Goal: Task Accomplishment & Management: Manage account settings

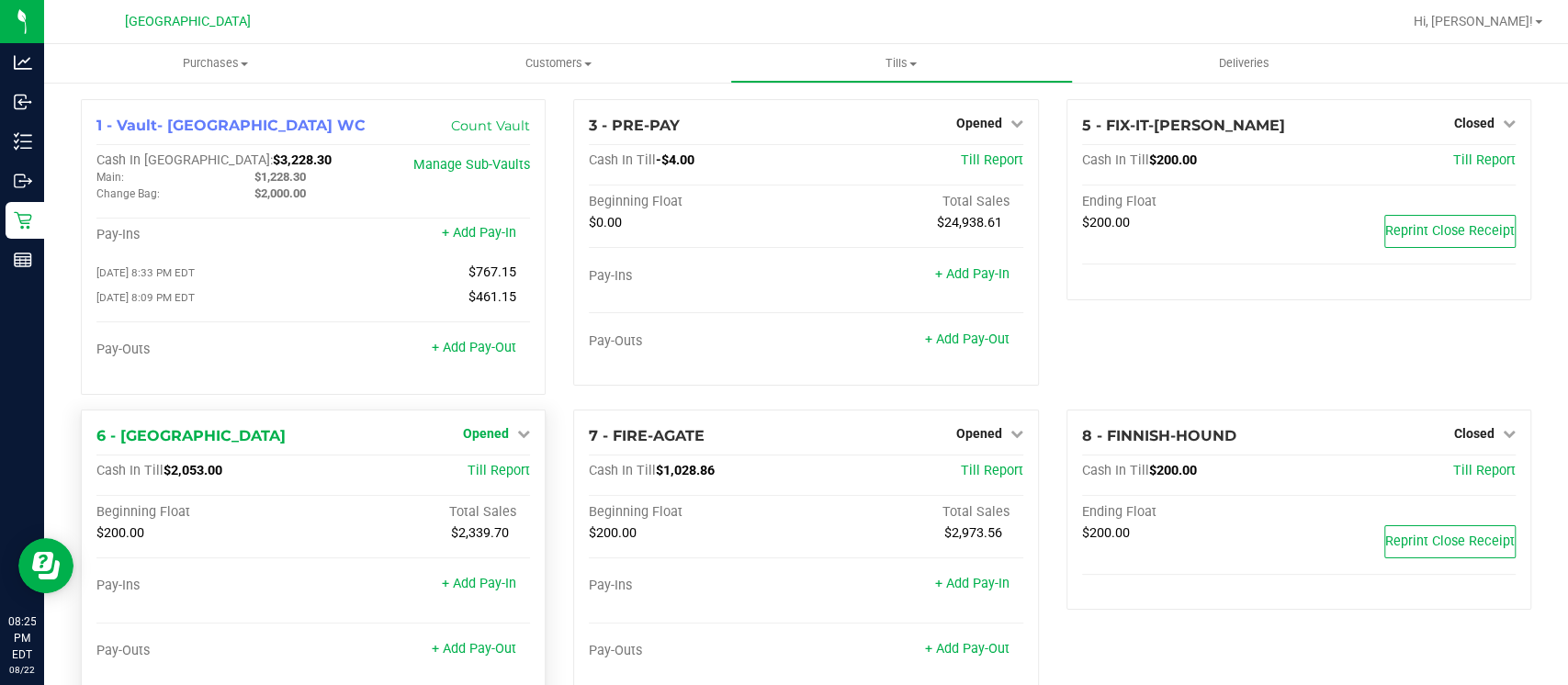
click at [477, 432] on span "Opened" at bounding box center [485, 432] width 46 height 15
click at [495, 474] on link "Close Till" at bounding box center [488, 470] width 50 height 15
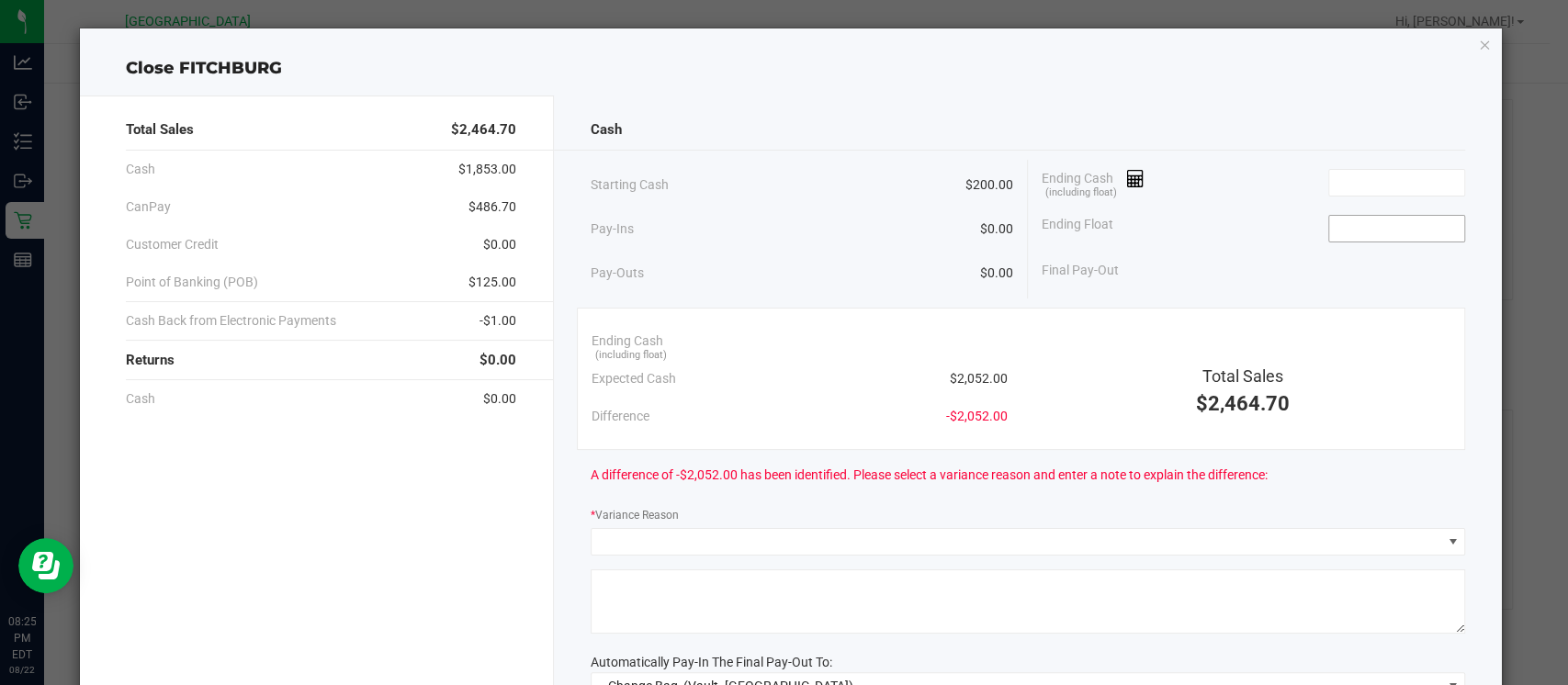
click at [1341, 224] on input at bounding box center [1396, 228] width 135 height 25
type input "$200.00"
click at [1351, 182] on input at bounding box center [1396, 183] width 135 height 25
type input "1"
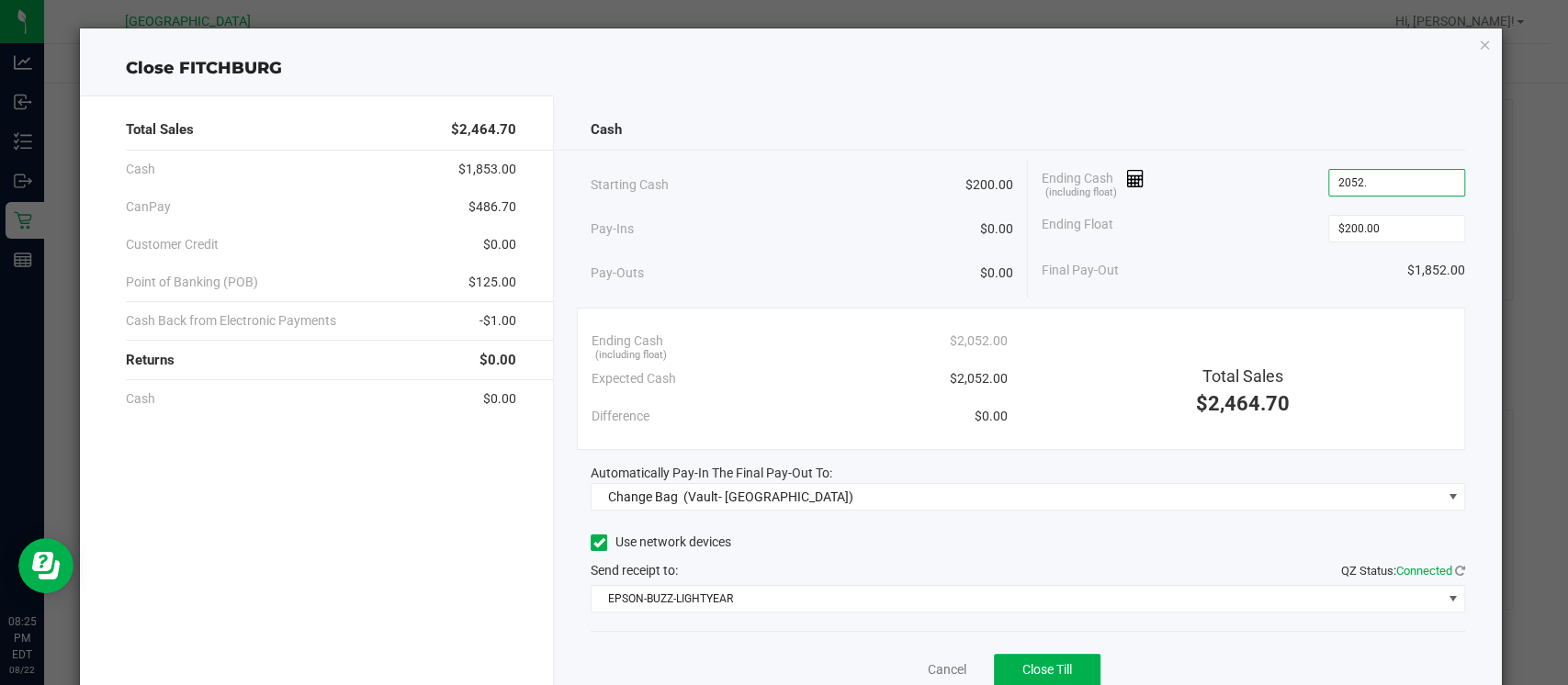
type input "$2,052.00"
click at [1185, 176] on div "Ending Cash (including float) $2,052.00" at bounding box center [1253, 182] width 424 height 46
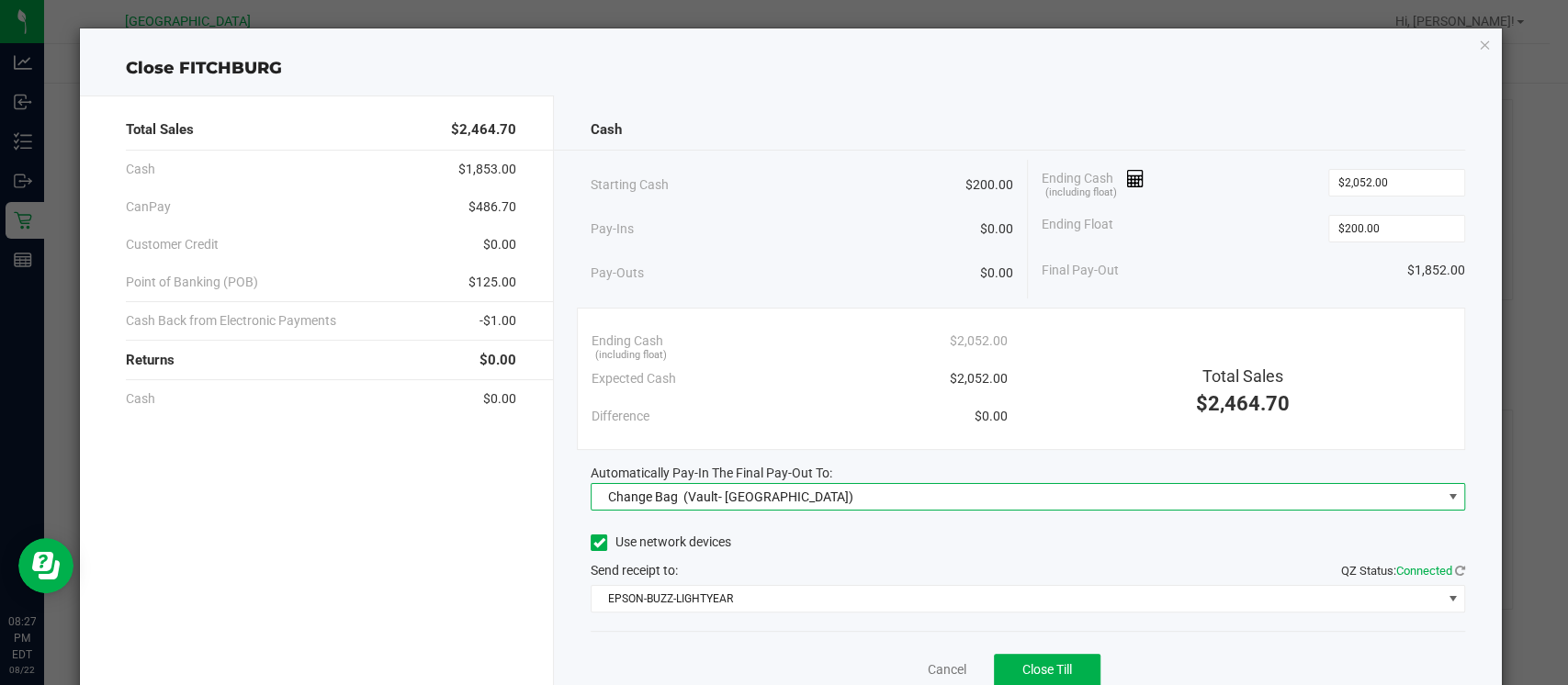
click at [967, 495] on span "Change Bag (Vault- [GEOGRAPHIC_DATA] WC)" at bounding box center [1016, 497] width 850 height 25
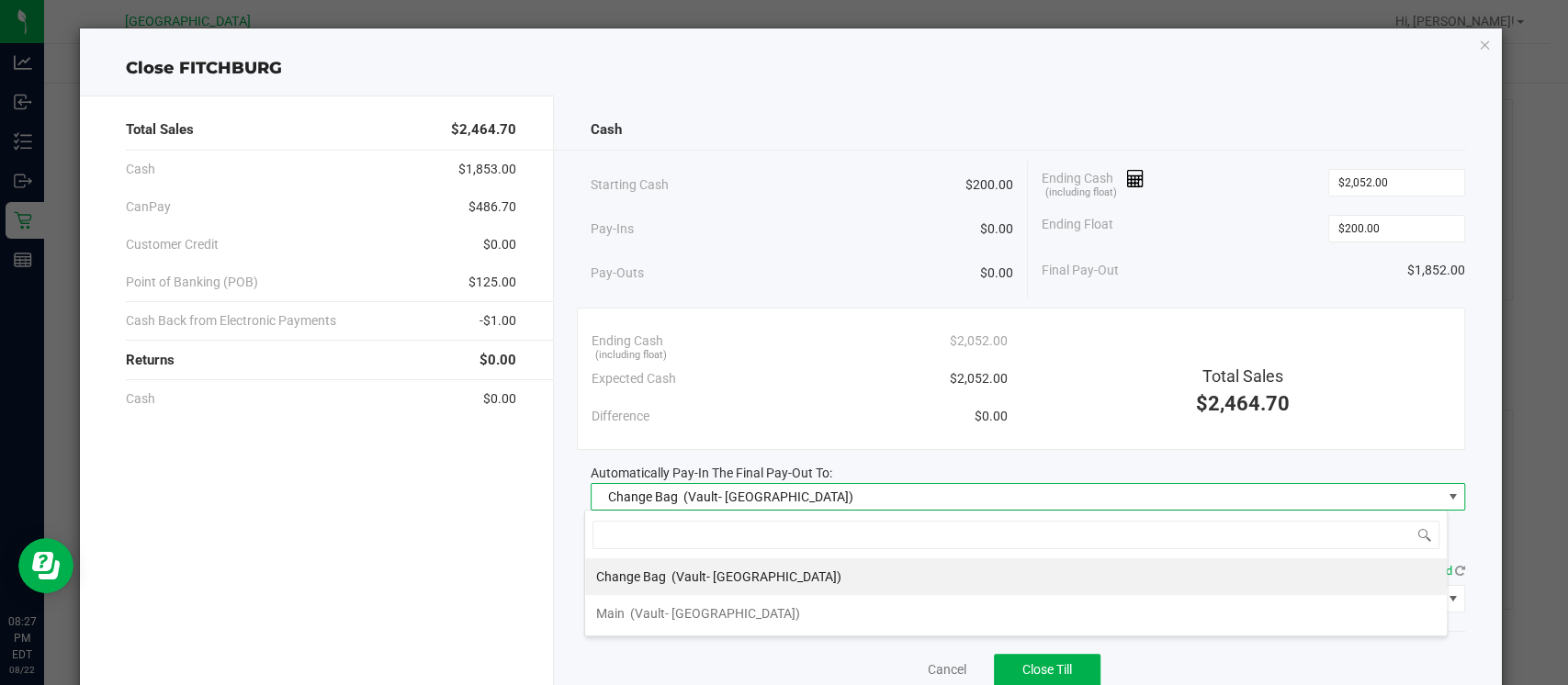
scroll to position [26, 862]
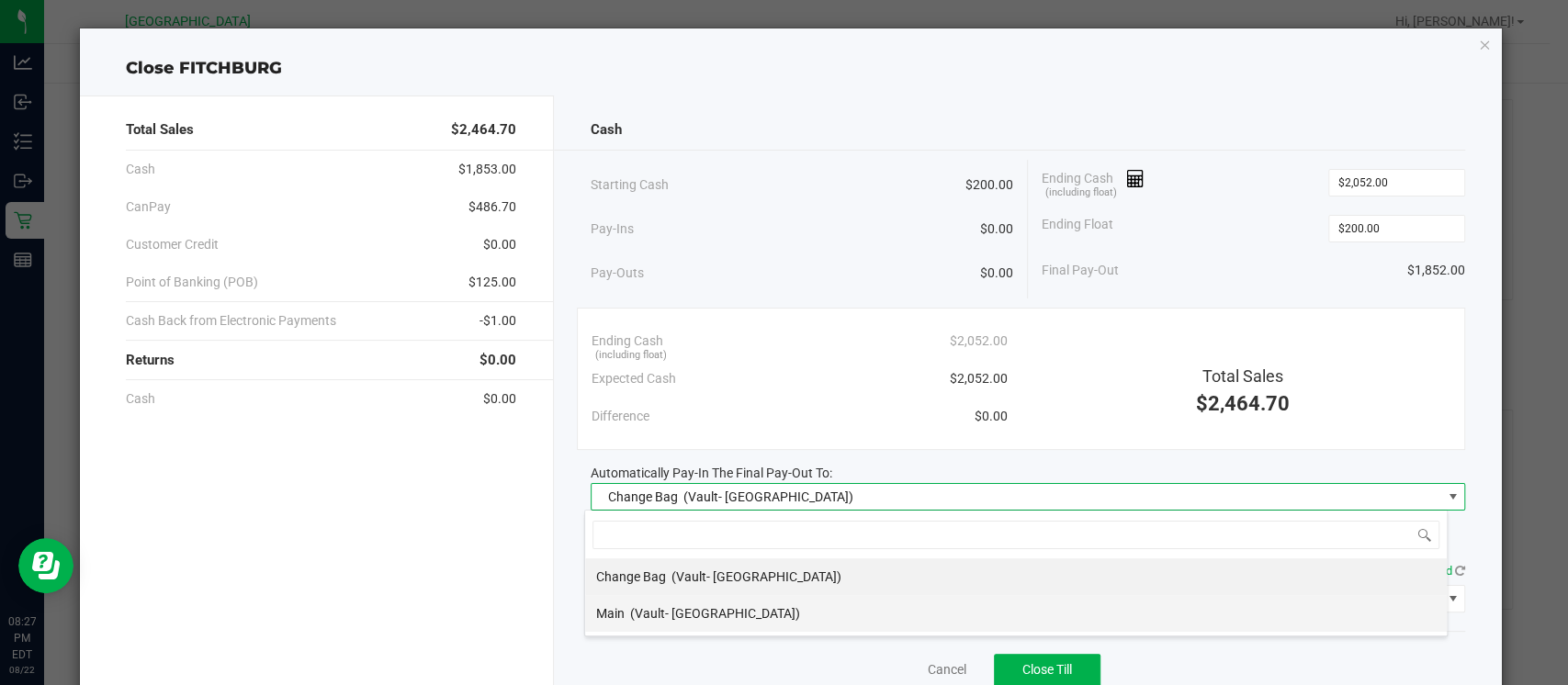
click at [646, 611] on span "(Vault- [GEOGRAPHIC_DATA])" at bounding box center [714, 613] width 170 height 15
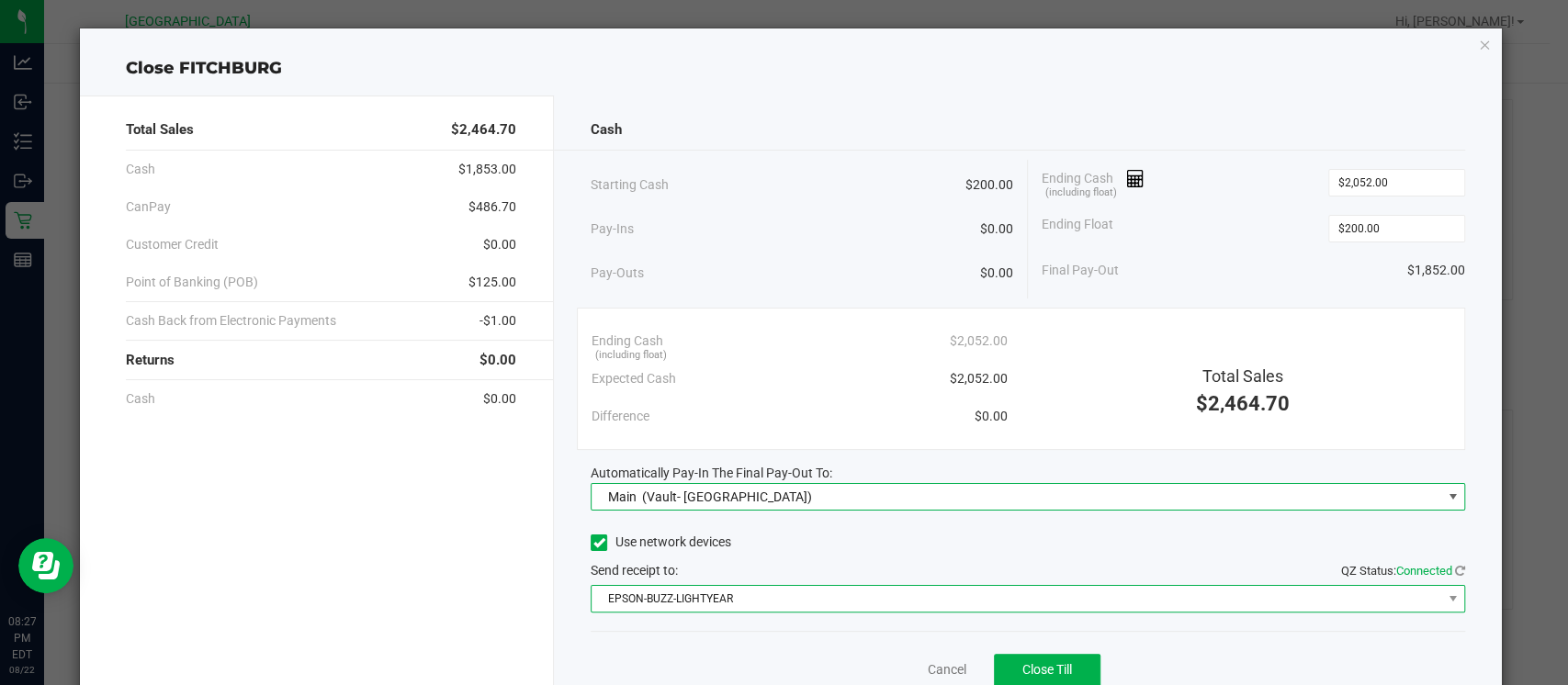
click at [661, 606] on span "EPSON-BUZZ-LIGHTYEAR" at bounding box center [1016, 599] width 850 height 25
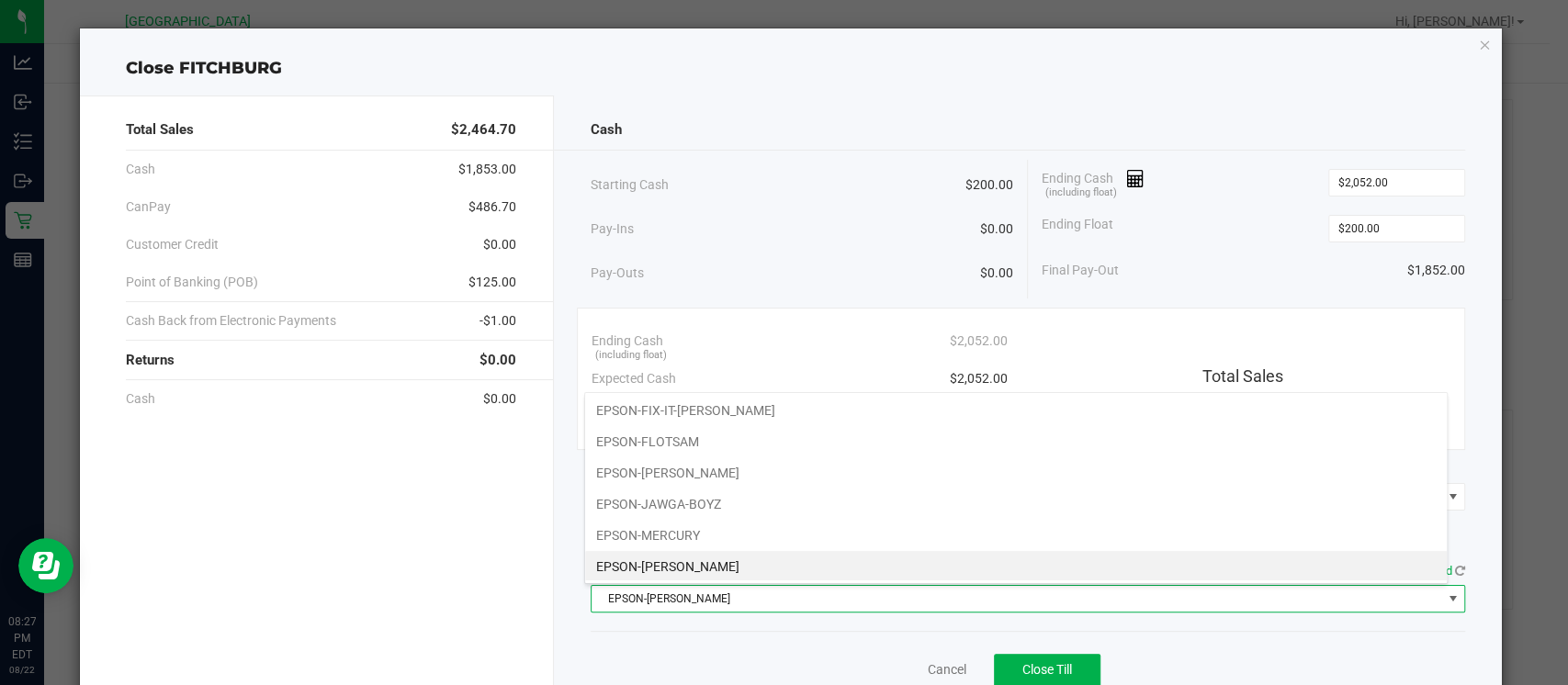
scroll to position [188, 0]
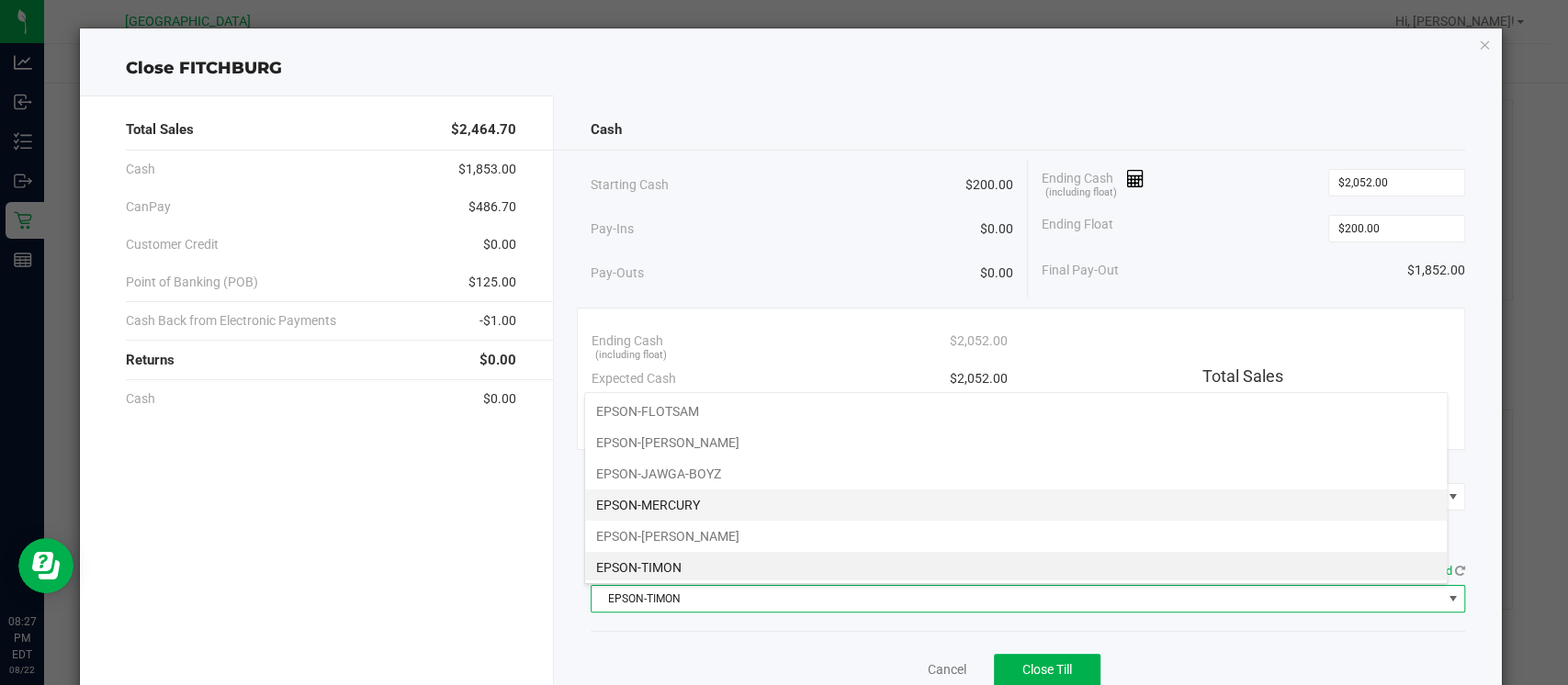
click at [676, 494] on li "EPSON-MERCURY" at bounding box center [1016, 505] width 861 height 31
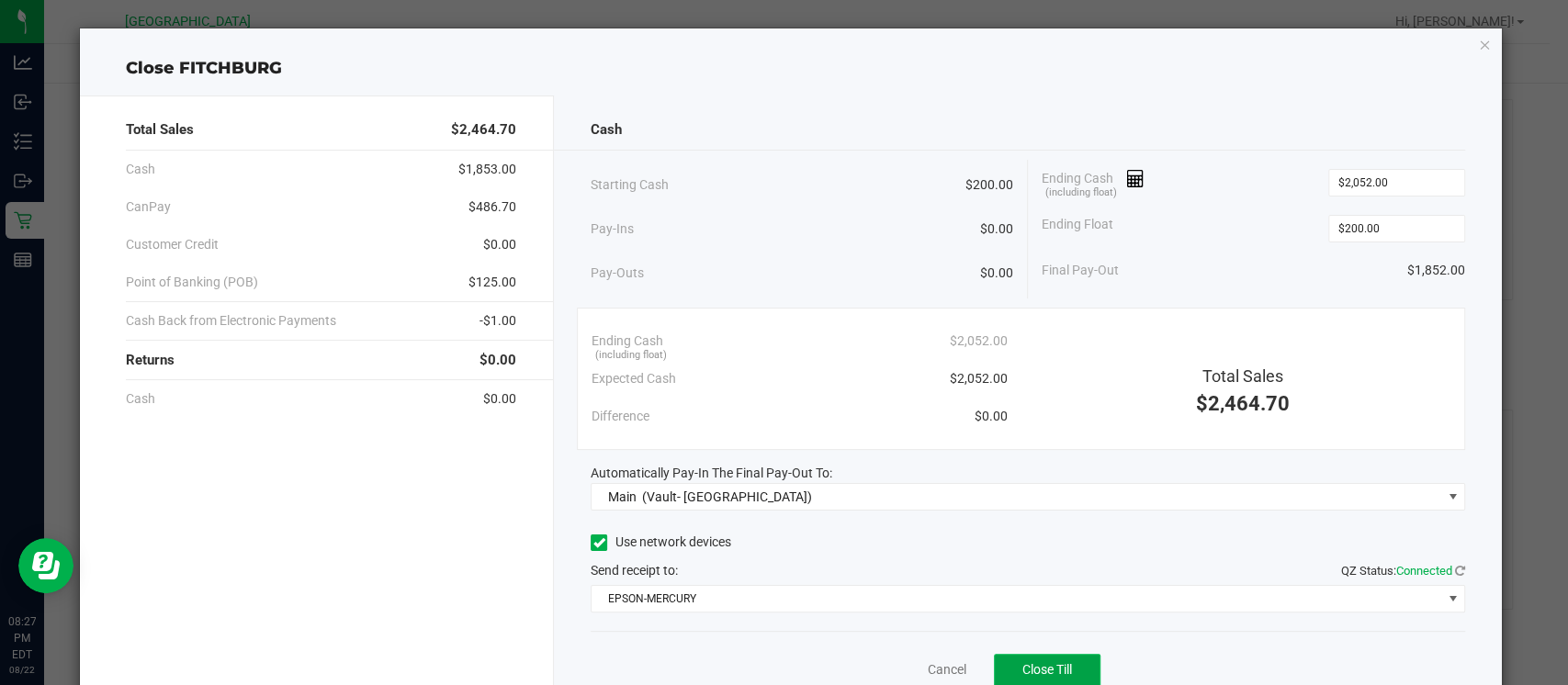
click at [1026, 667] on span "Close Till" at bounding box center [1047, 668] width 50 height 15
click at [884, 670] on link "Dismiss" at bounding box center [905, 669] width 44 height 19
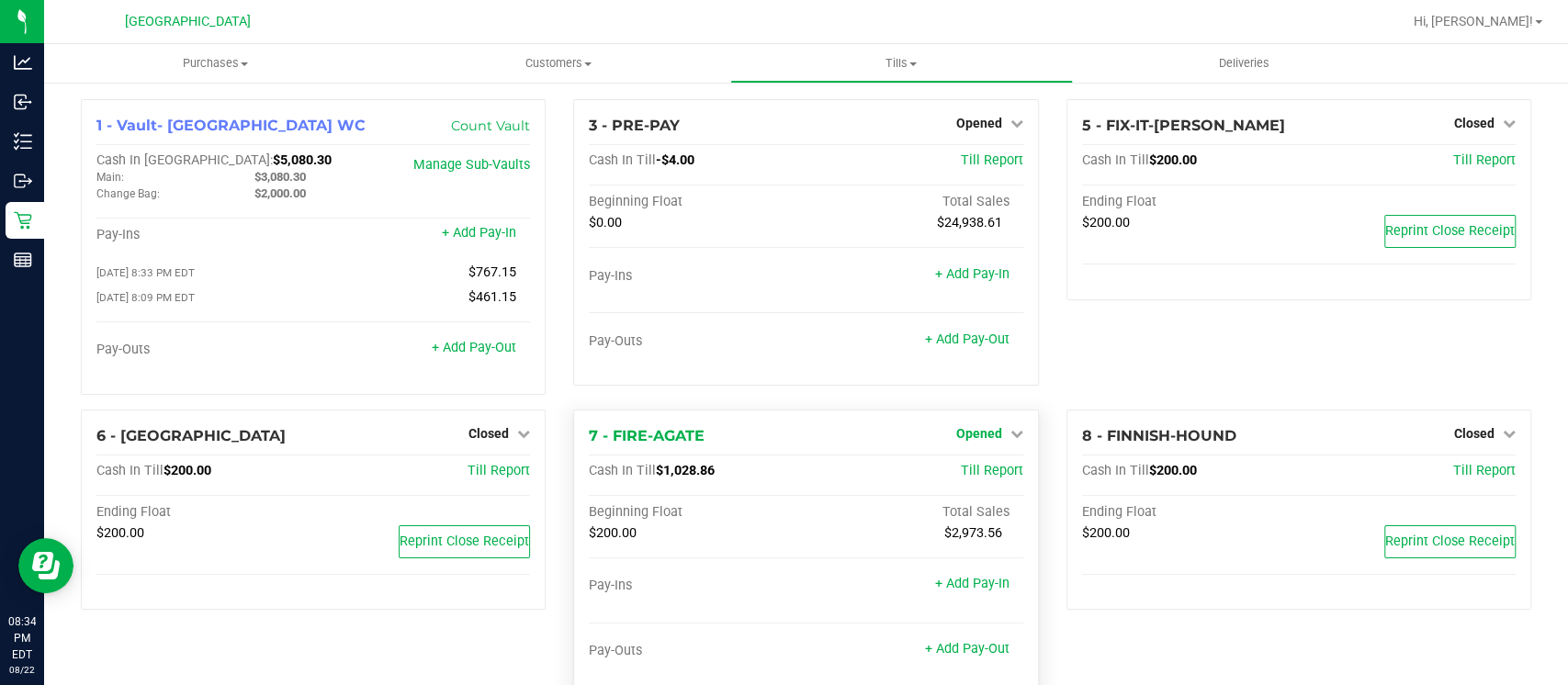
click at [973, 429] on span "Opened" at bounding box center [979, 432] width 46 height 15
click at [957, 464] on link "Close Till" at bounding box center [981, 470] width 50 height 15
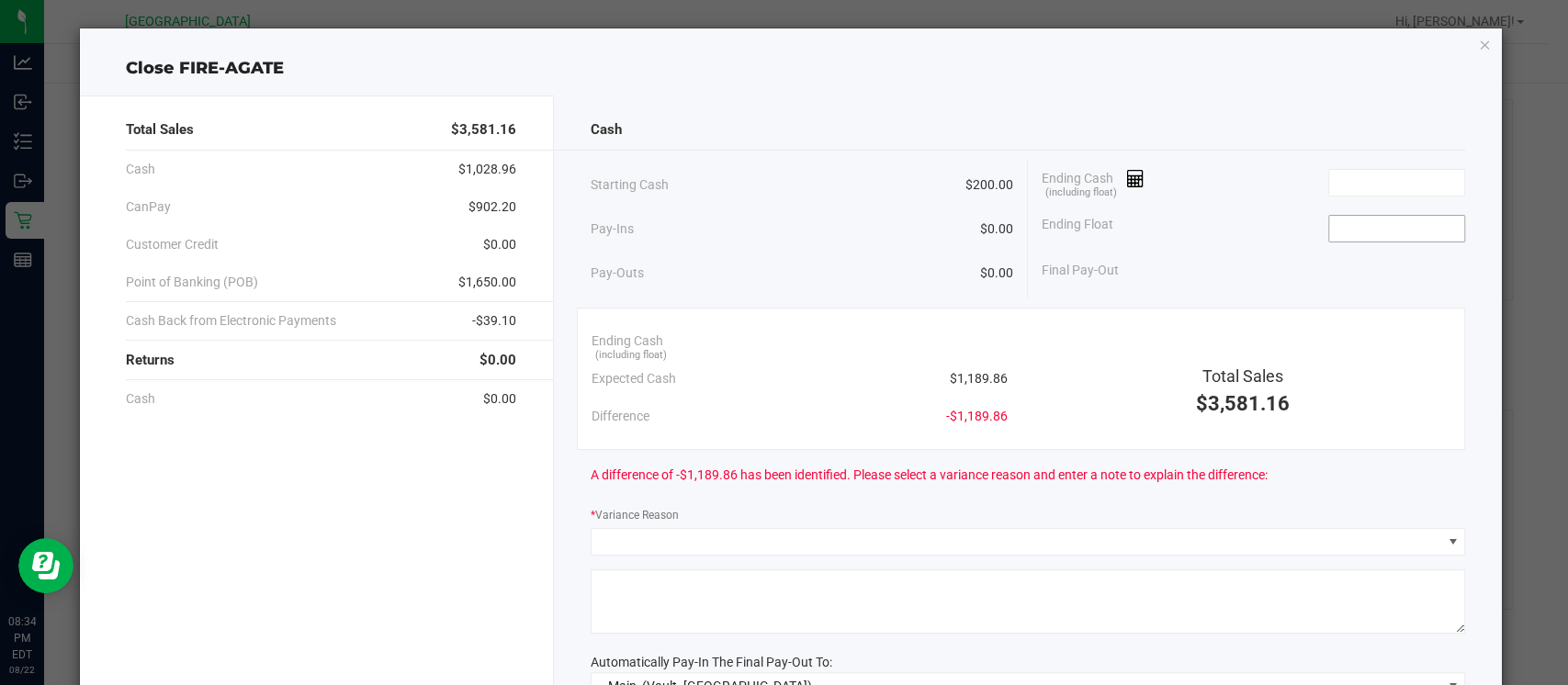
click at [1336, 231] on input at bounding box center [1396, 228] width 135 height 25
type input "$200.00"
click at [1353, 177] on input at bounding box center [1396, 183] width 135 height 25
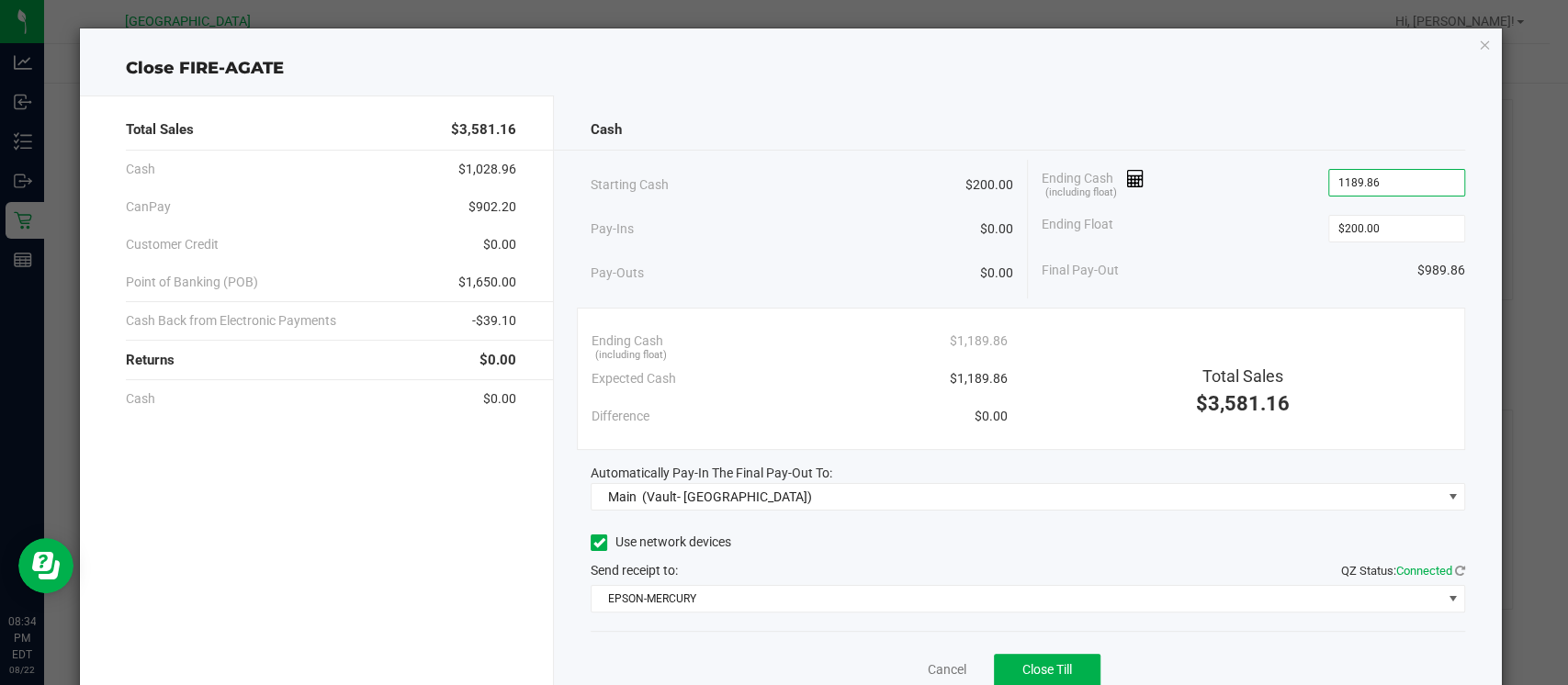
type input "$1,189.86"
click at [1221, 177] on div "Ending Cash (including float) $1,189.86" at bounding box center [1253, 182] width 424 height 46
click at [1023, 672] on span "Close Till" at bounding box center [1047, 668] width 50 height 15
click at [886, 669] on link "Dismiss" at bounding box center [905, 669] width 44 height 19
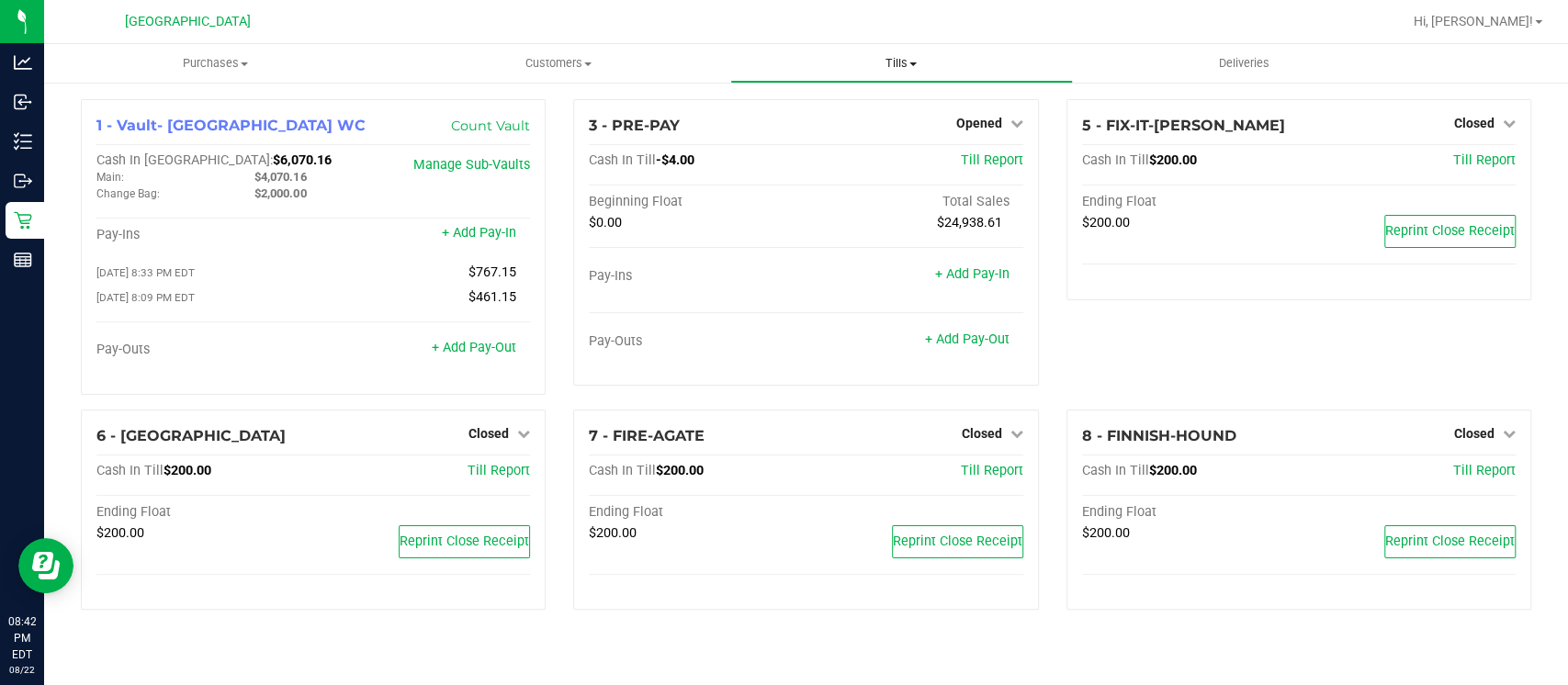
click at [900, 56] on span "Tills" at bounding box center [901, 63] width 341 height 17
click at [785, 131] on span "Reconcile e-payments" at bounding box center [821, 132] width 183 height 16
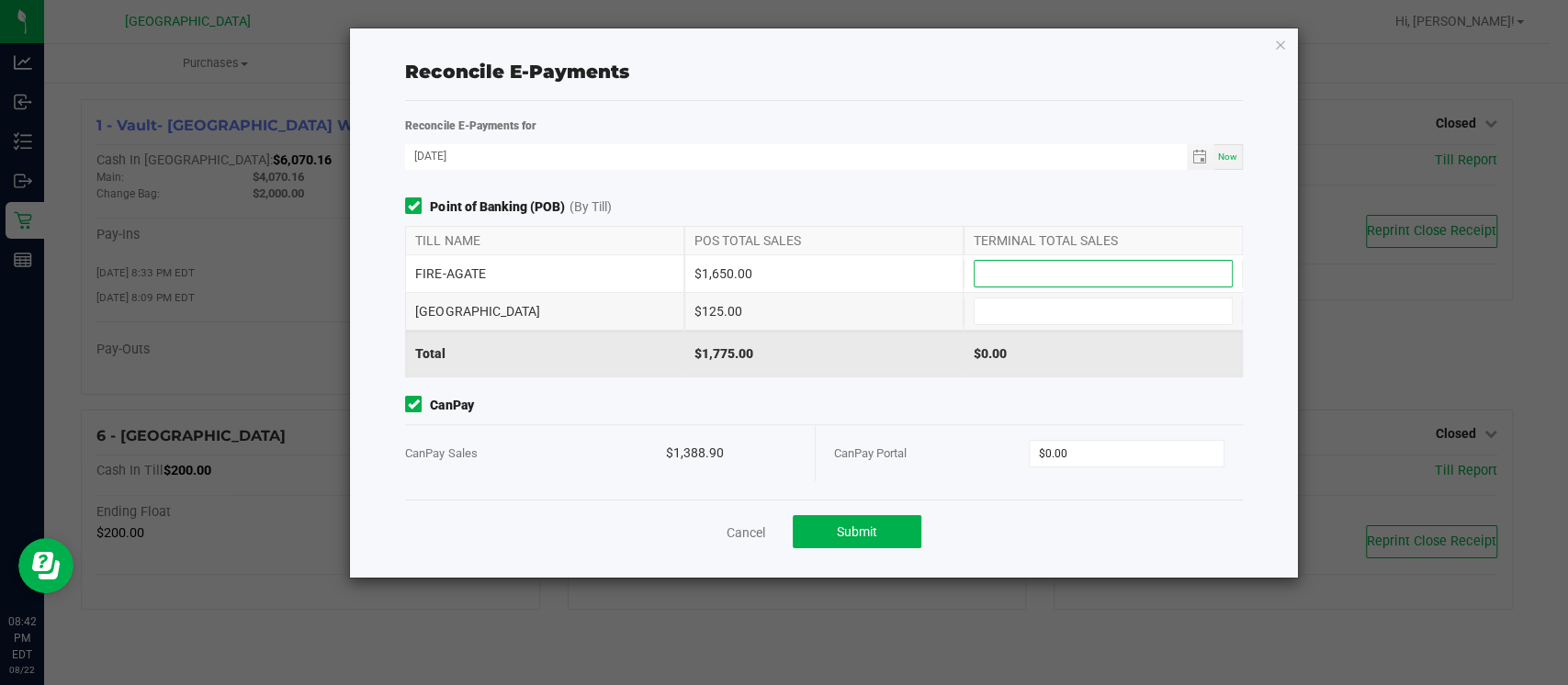
click at [999, 270] on input at bounding box center [1102, 273] width 258 height 25
type input "$1,650.00"
type input "$125.00"
click at [881, 310] on div "$125.00" at bounding box center [823, 311] width 279 height 37
click at [1042, 451] on input "0" at bounding box center [1126, 454] width 193 height 25
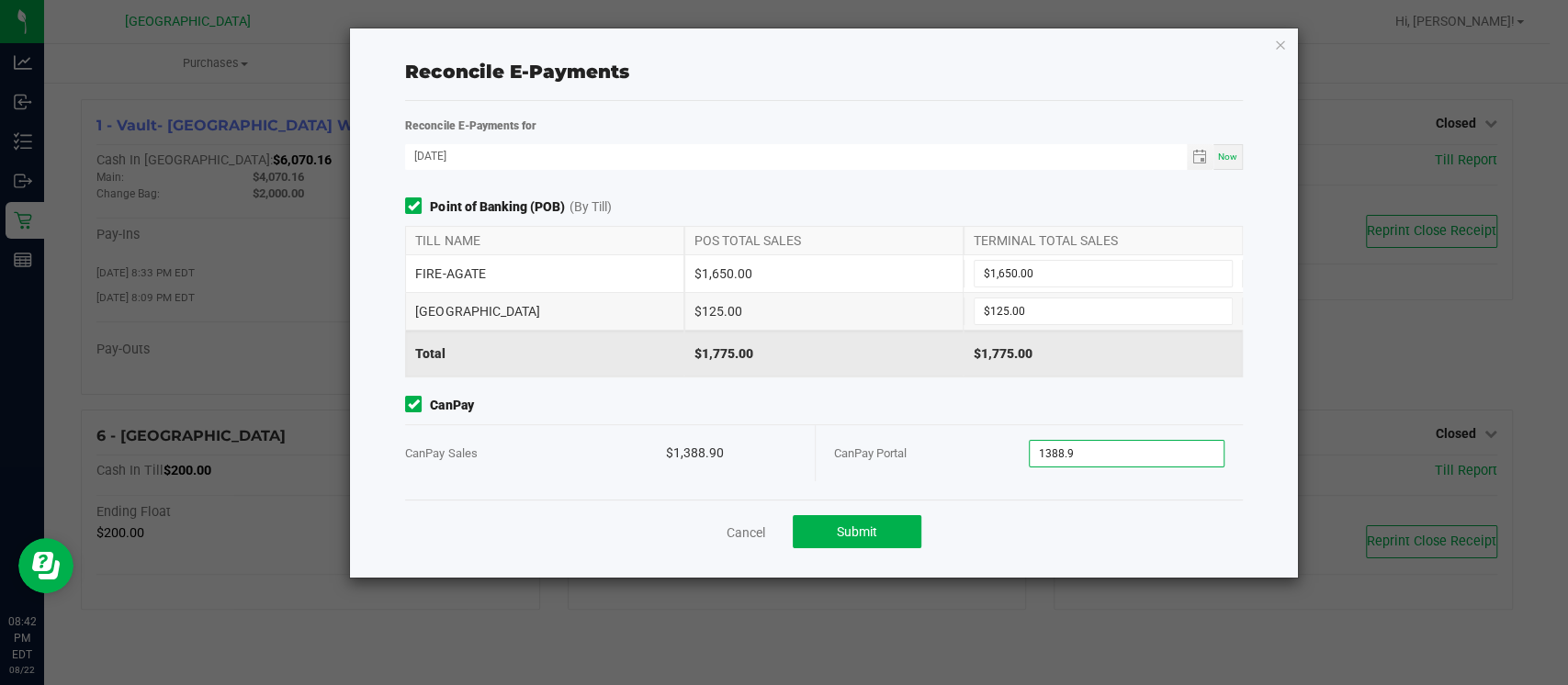
type input "$1,388.90"
click at [780, 377] on div "Point of Banking (POB) (By Till) TILL NAME POS TOTAL SALES TERMINAL TOTAL SALES…" at bounding box center [822, 348] width 864 height 302
click at [832, 528] on button "Submit" at bounding box center [856, 531] width 128 height 33
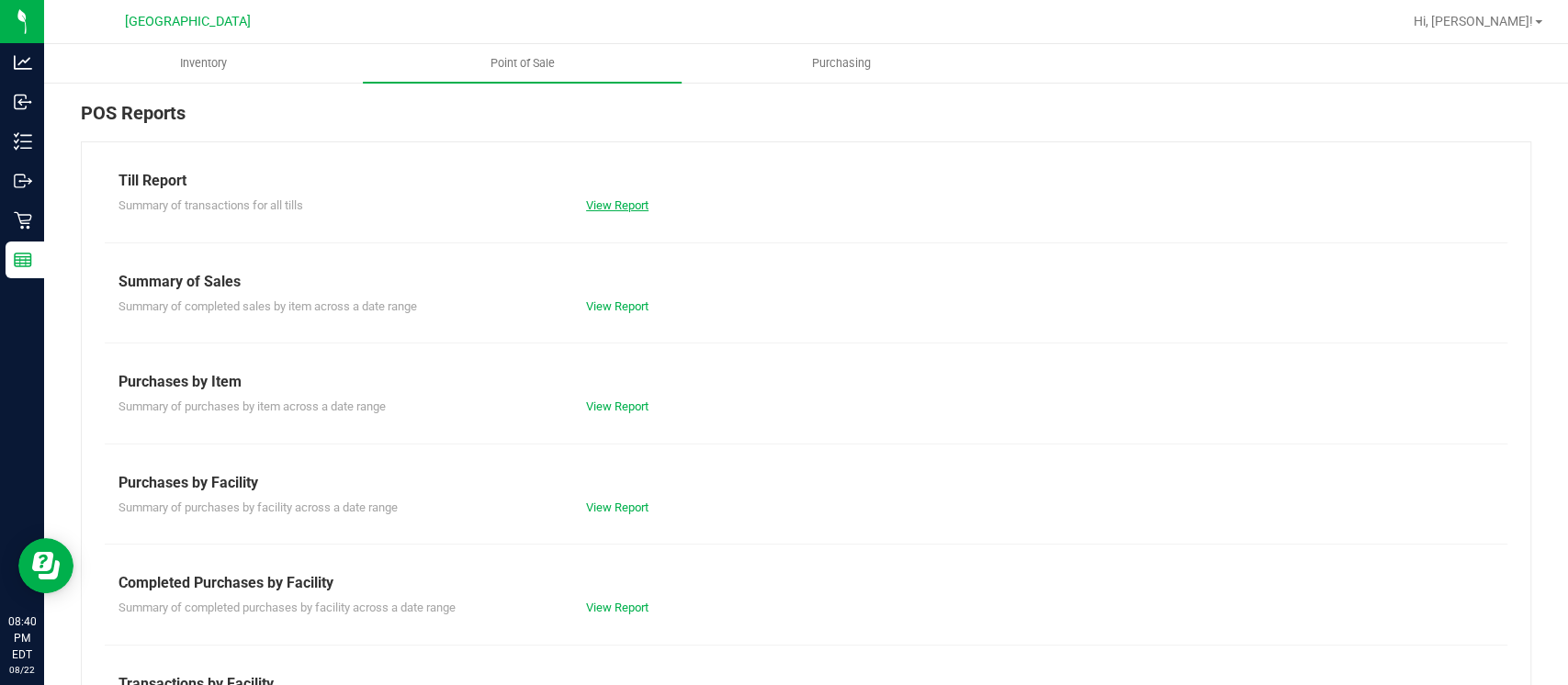
click at [596, 207] on link "View Report" at bounding box center [617, 205] width 62 height 14
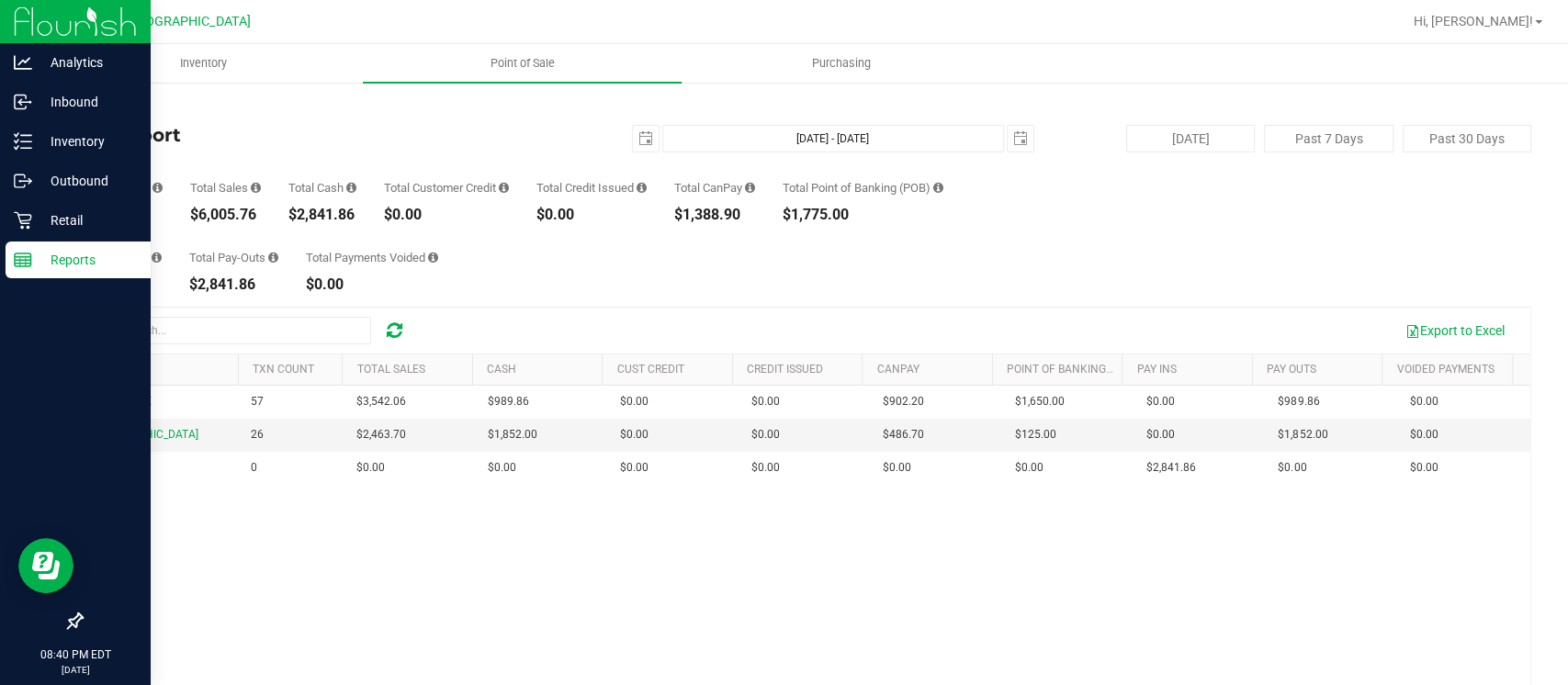
click at [20, 257] on line at bounding box center [20, 261] width 0 height 9
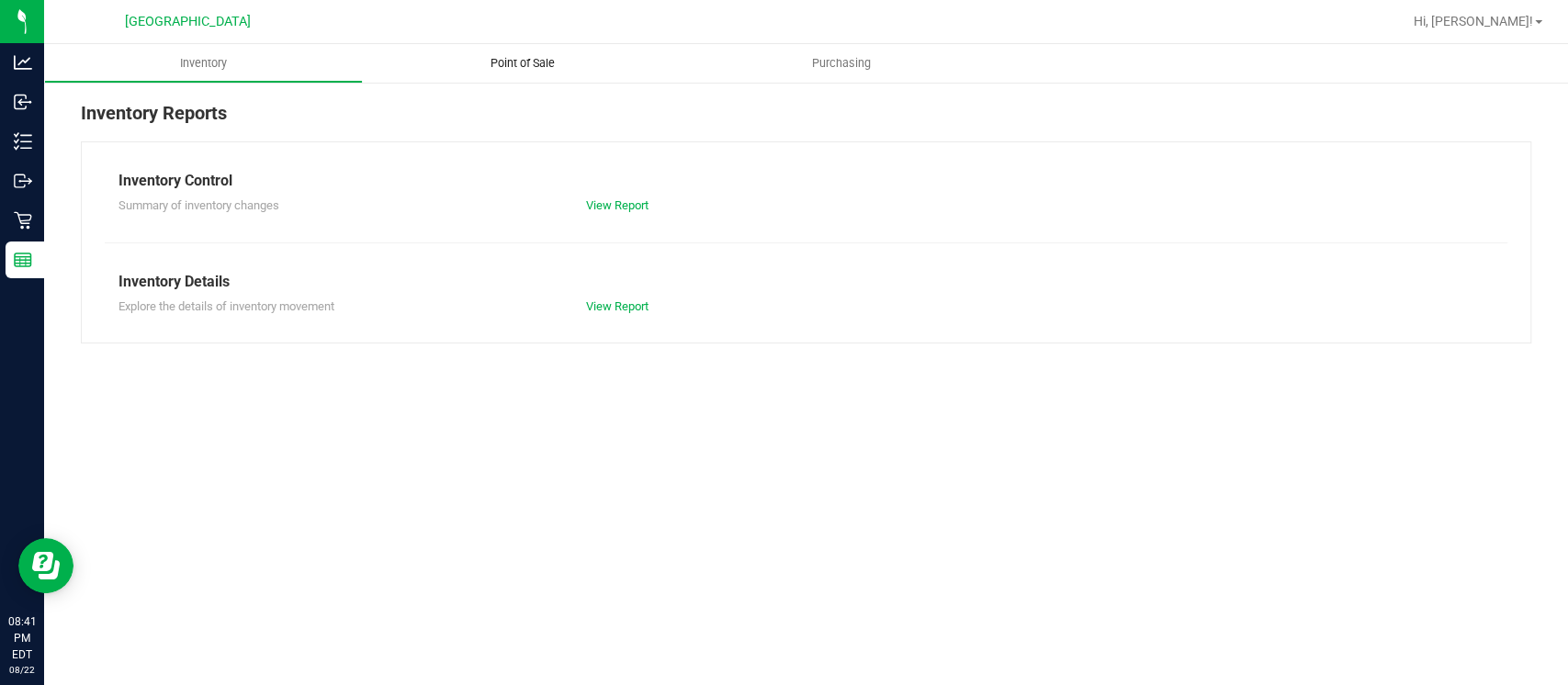
click at [518, 58] on span "Point of Sale" at bounding box center [522, 63] width 114 height 17
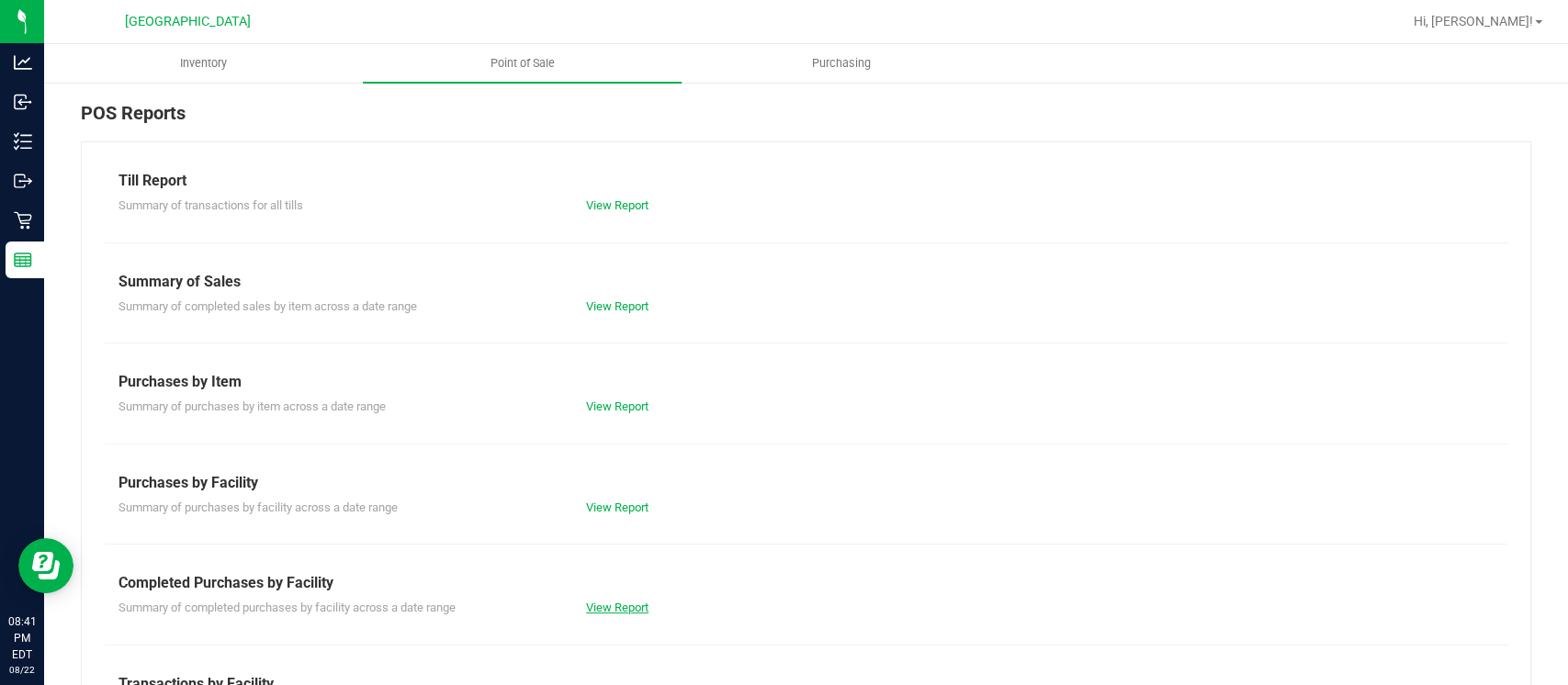
click at [616, 600] on link "View Report" at bounding box center [617, 607] width 62 height 14
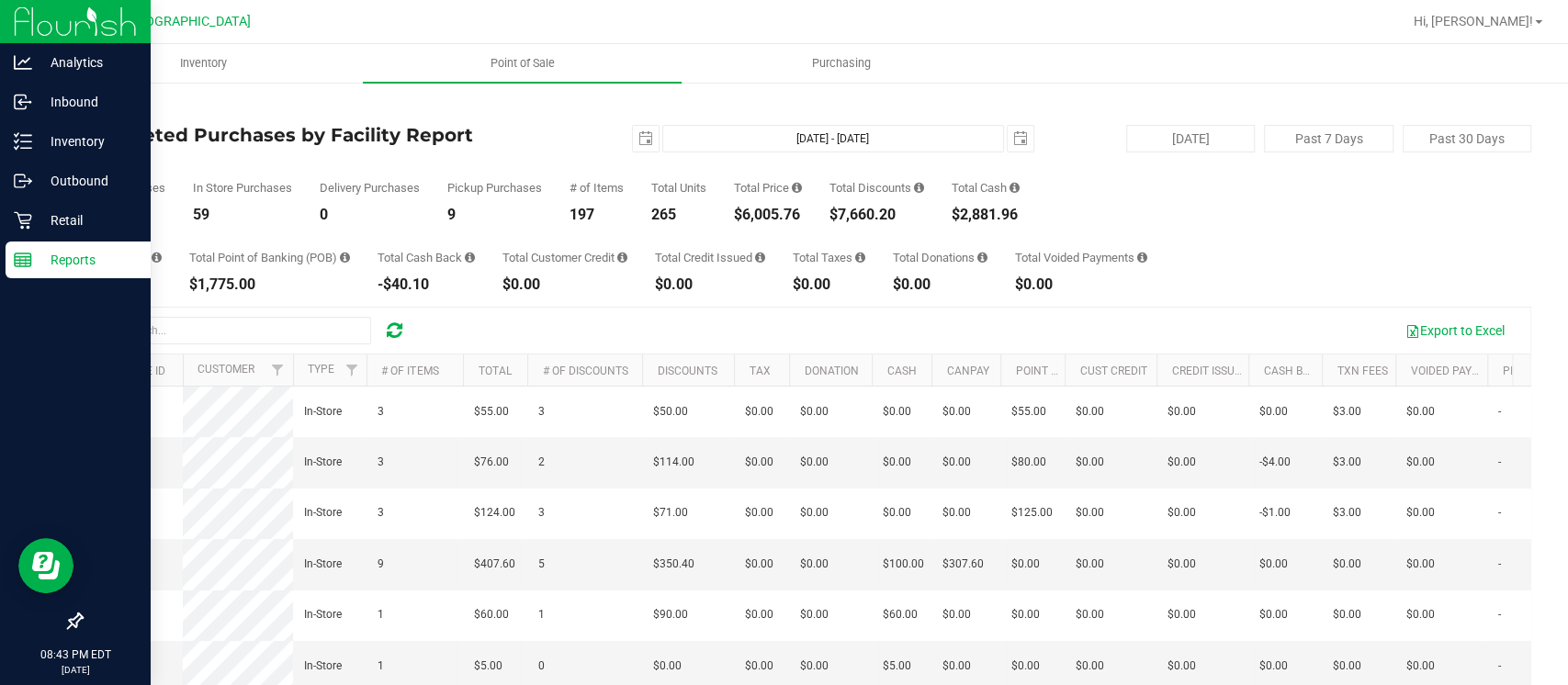
click at [25, 251] on icon at bounding box center [22, 259] width 18 height 18
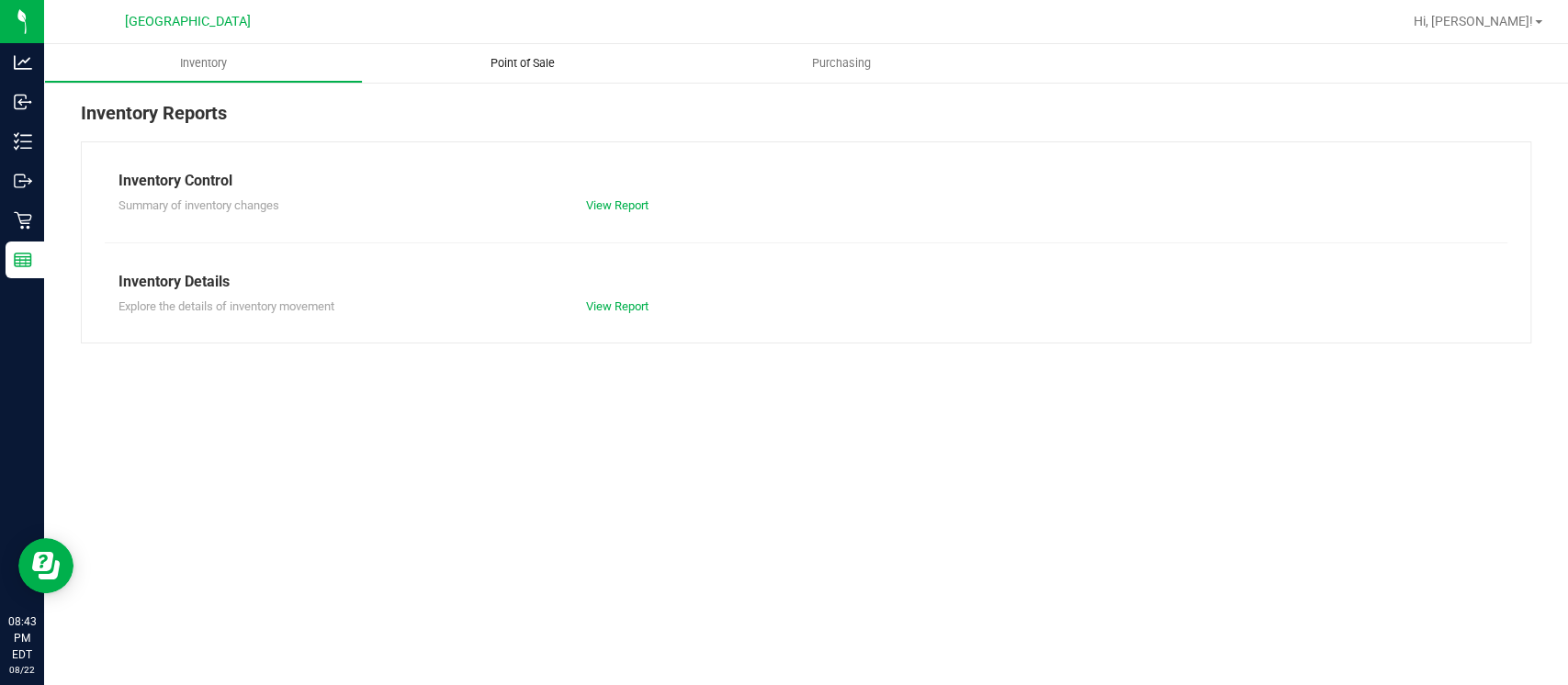
click at [532, 55] on span "Point of Sale" at bounding box center [522, 63] width 114 height 17
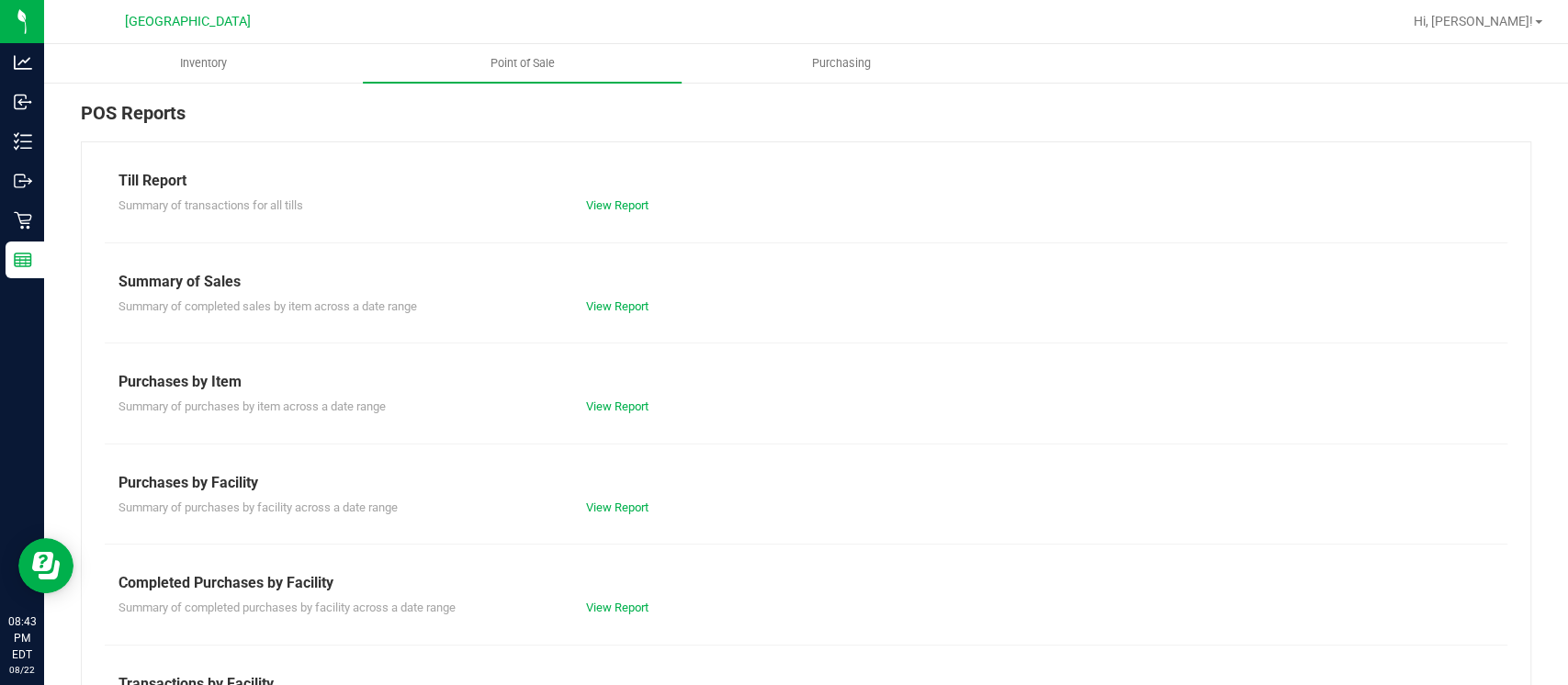
click at [617, 191] on div "Summary of transactions for all tills View Report" at bounding box center [806, 203] width 1403 height 23
click at [607, 202] on link "View Report" at bounding box center [617, 205] width 62 height 14
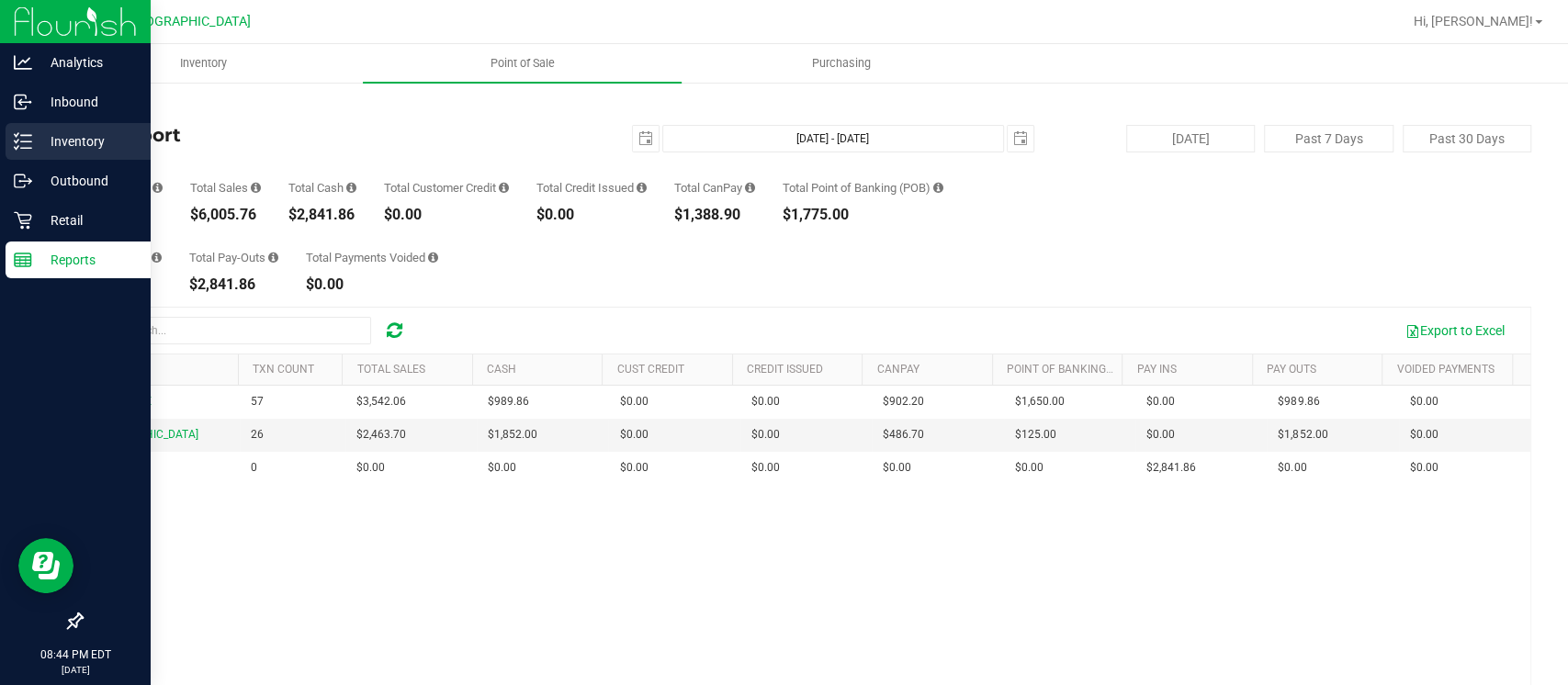
click at [58, 143] on p "Inventory" at bounding box center [87, 141] width 110 height 22
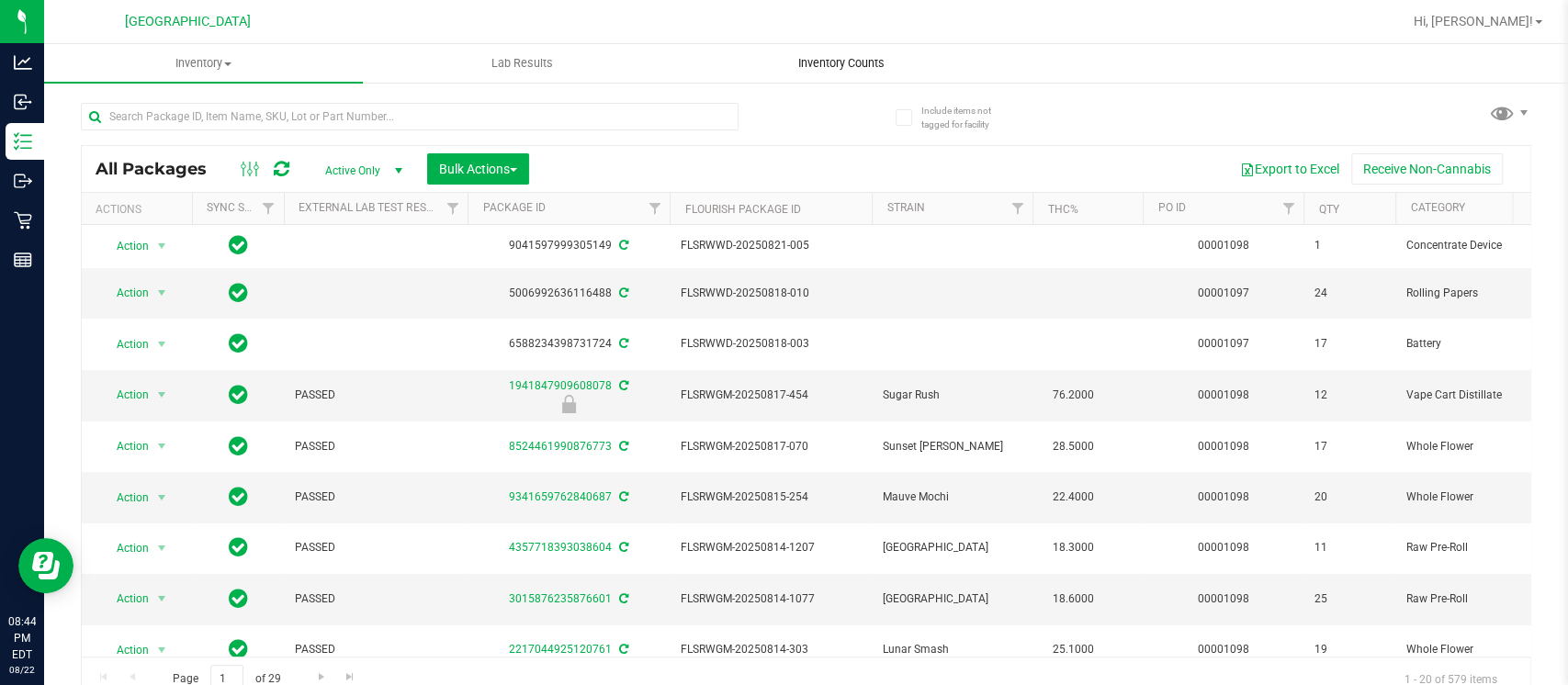
click at [830, 62] on span "Inventory Counts" at bounding box center [842, 63] width 136 height 17
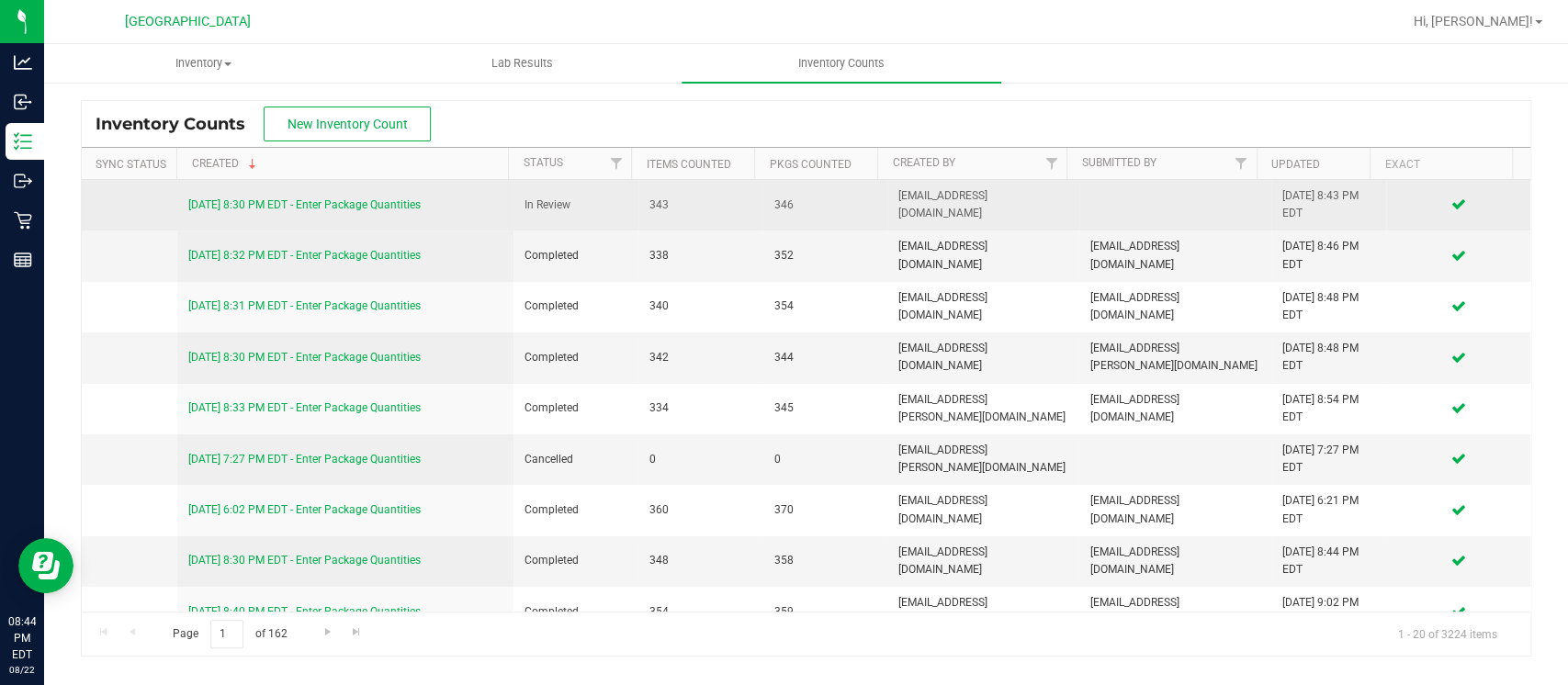
click at [298, 198] on link "8/22/25 8:30 PM EDT - Enter Package Quantities" at bounding box center [304, 204] width 232 height 13
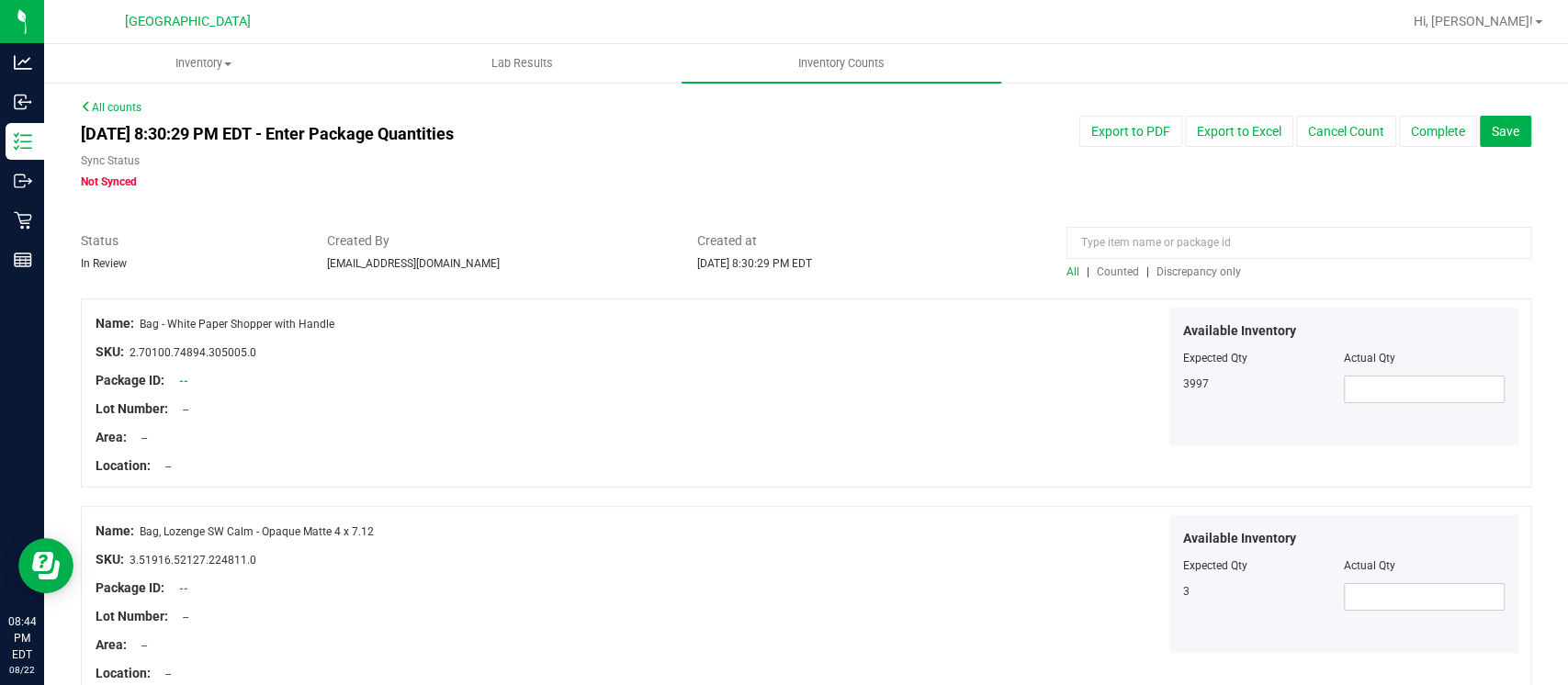
click at [1177, 270] on span "Discrepancy only" at bounding box center [1199, 271] width 85 height 13
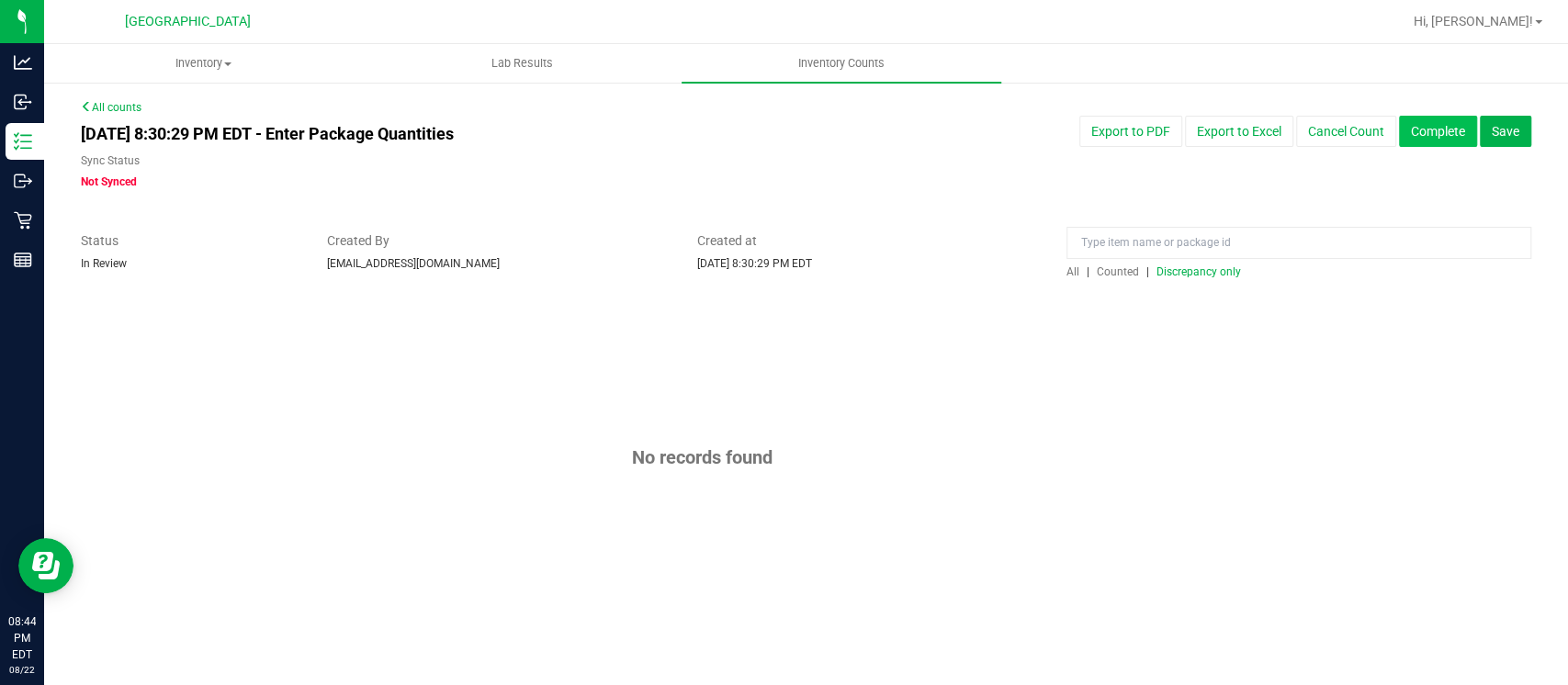
click at [1429, 139] on button "Complete" at bounding box center [1438, 131] width 78 height 31
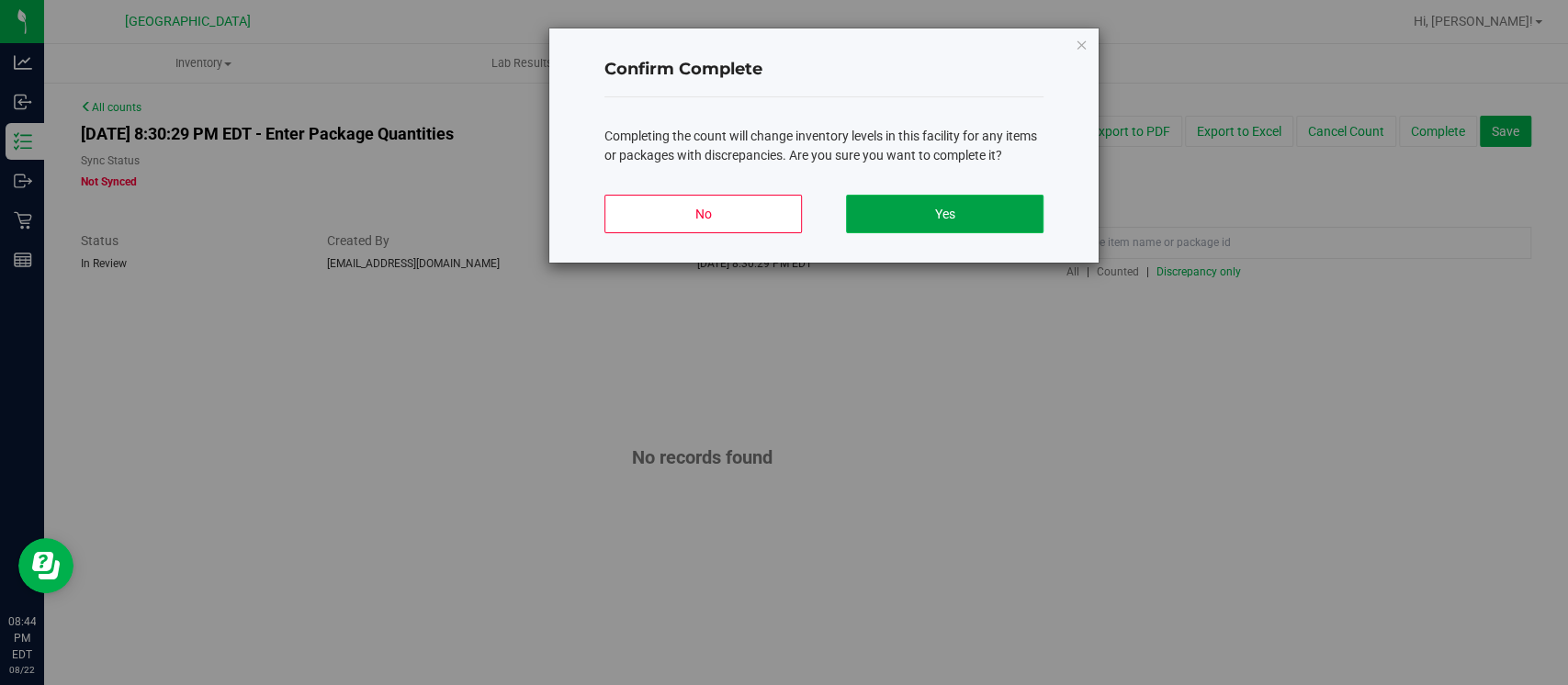
click at [944, 209] on button "Yes" at bounding box center [944, 214] width 197 height 39
